Goal: Information Seeking & Learning: Learn about a topic

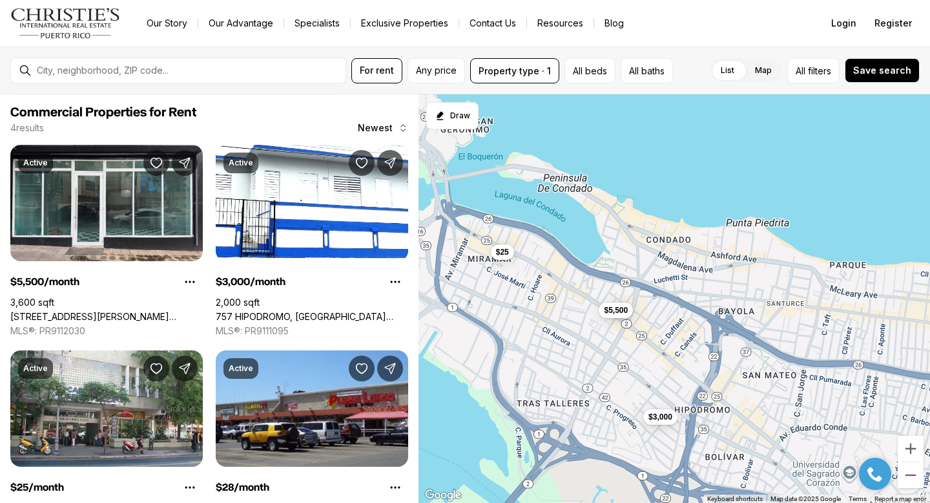
drag, startPoint x: 585, startPoint y: 357, endPoint x: 618, endPoint y: 383, distance: 41.9
click at [621, 385] on div "$5,500 $3,000 $25 $28" at bounding box center [675, 298] width 512 height 409
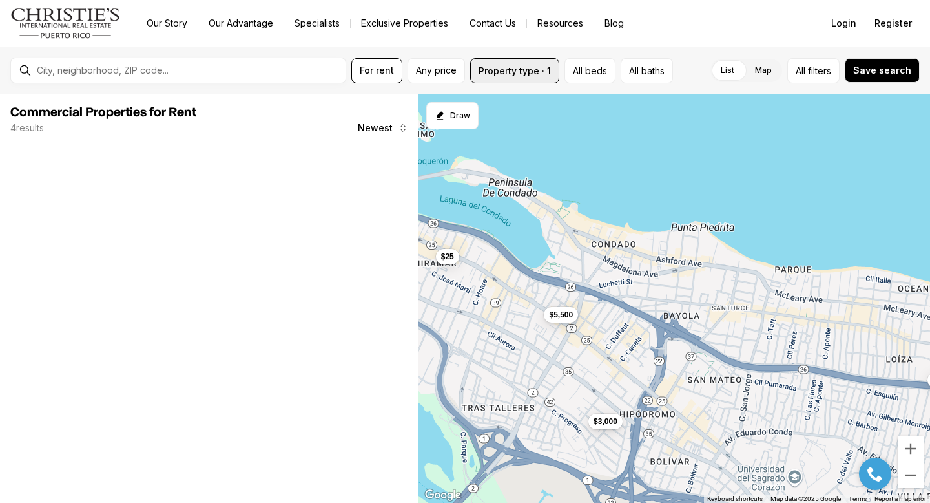
click at [490, 69] on button "Property type · 1" at bounding box center [514, 70] width 89 height 25
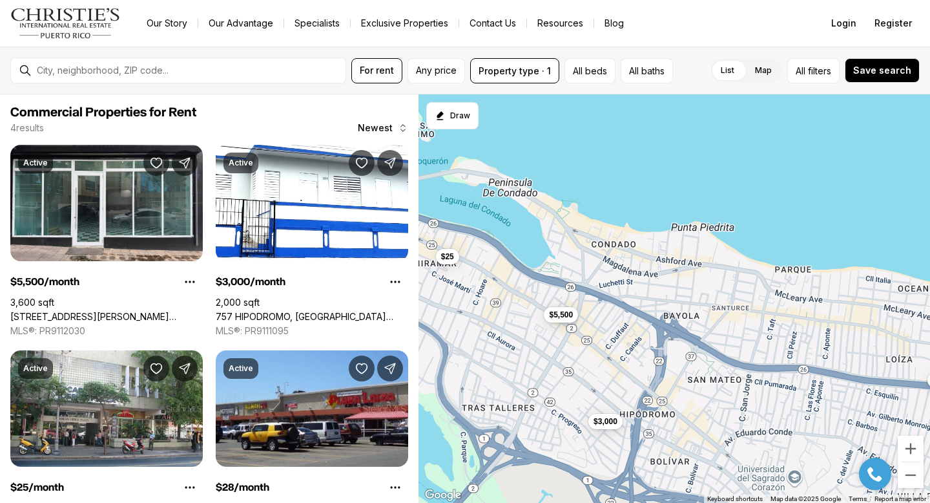
click at [785, 174] on div "$5,500 $3,000 $25 $28" at bounding box center [675, 298] width 512 height 409
